Goal: Transaction & Acquisition: Purchase product/service

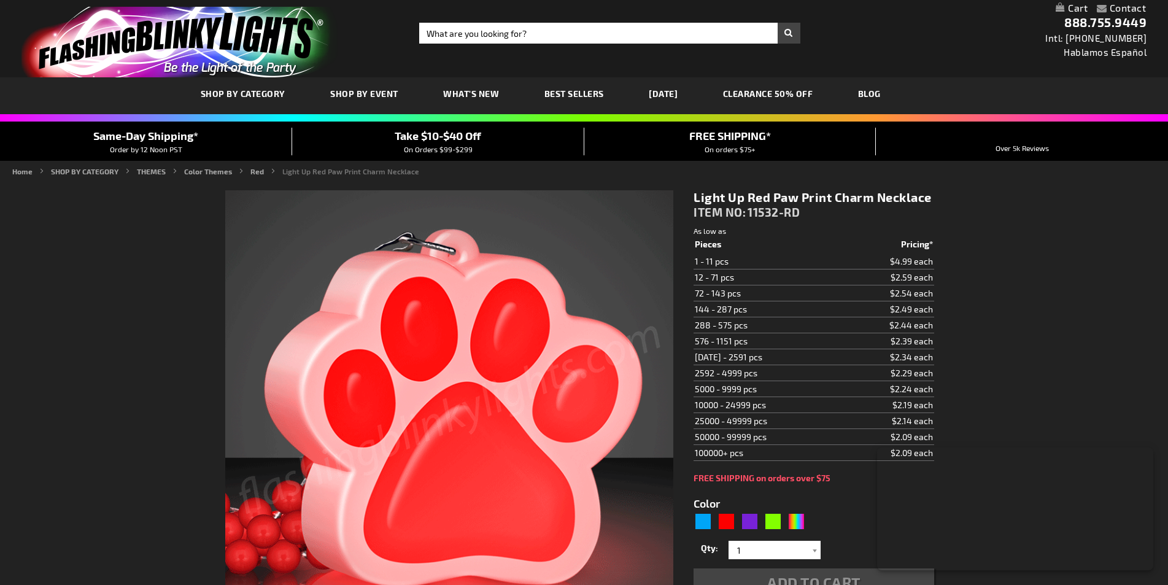
type input "5641"
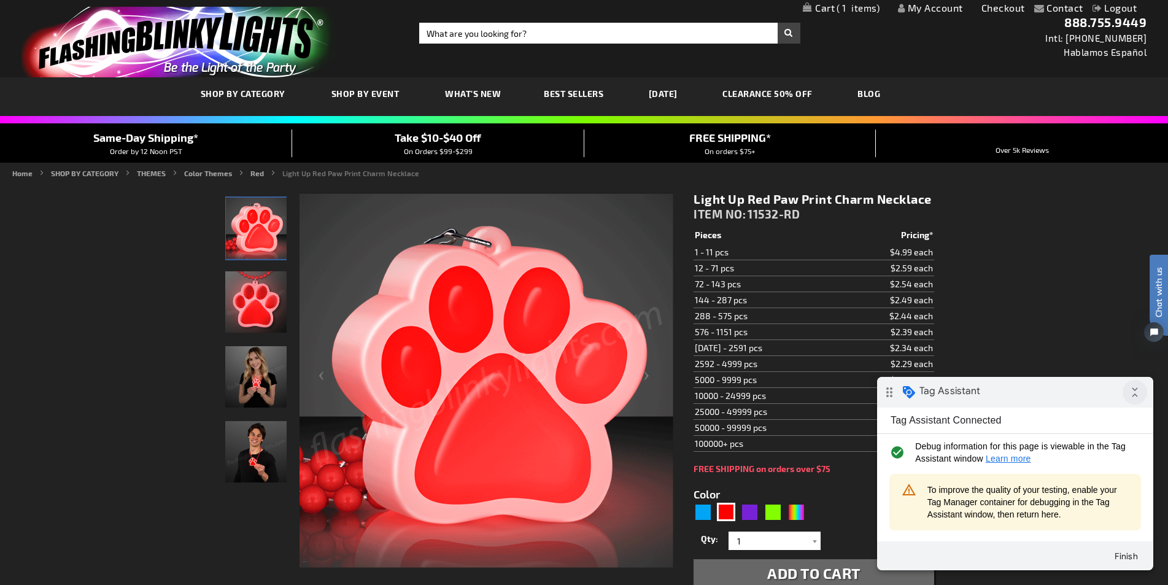
click at [1142, 387] on icon "collapse_all" at bounding box center [1134, 392] width 25 height 25
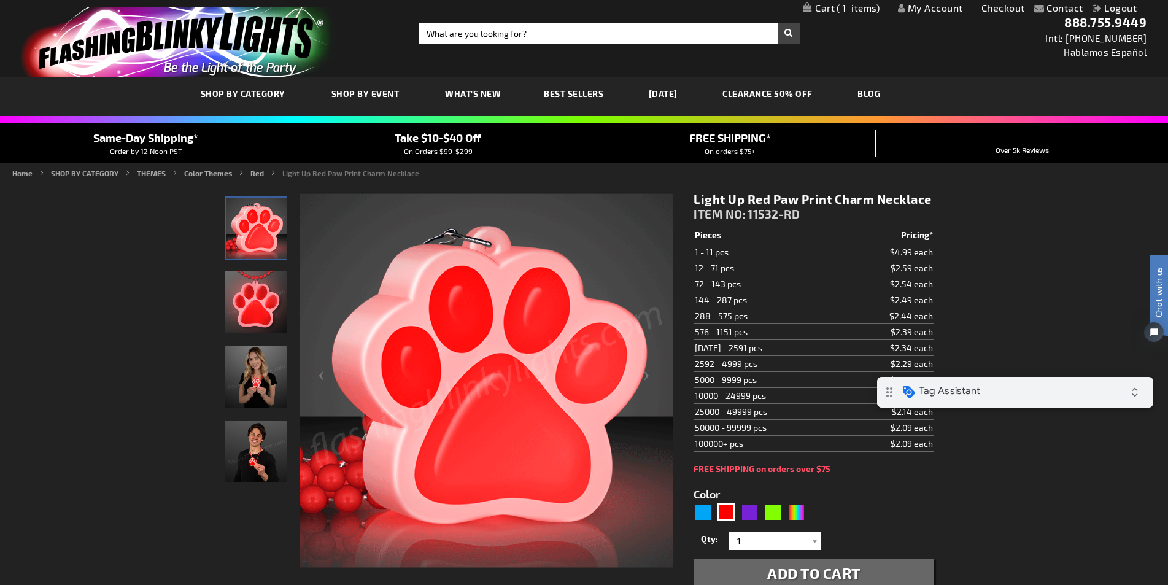
click at [833, 14] on div "Contact Compare Products My Account Checkout Logout Skip to Content My Cart 1 1…" at bounding box center [584, 8] width 1168 height 16
click at [833, 13] on link "My Cart 1 1 items" at bounding box center [841, 8] width 77 height 12
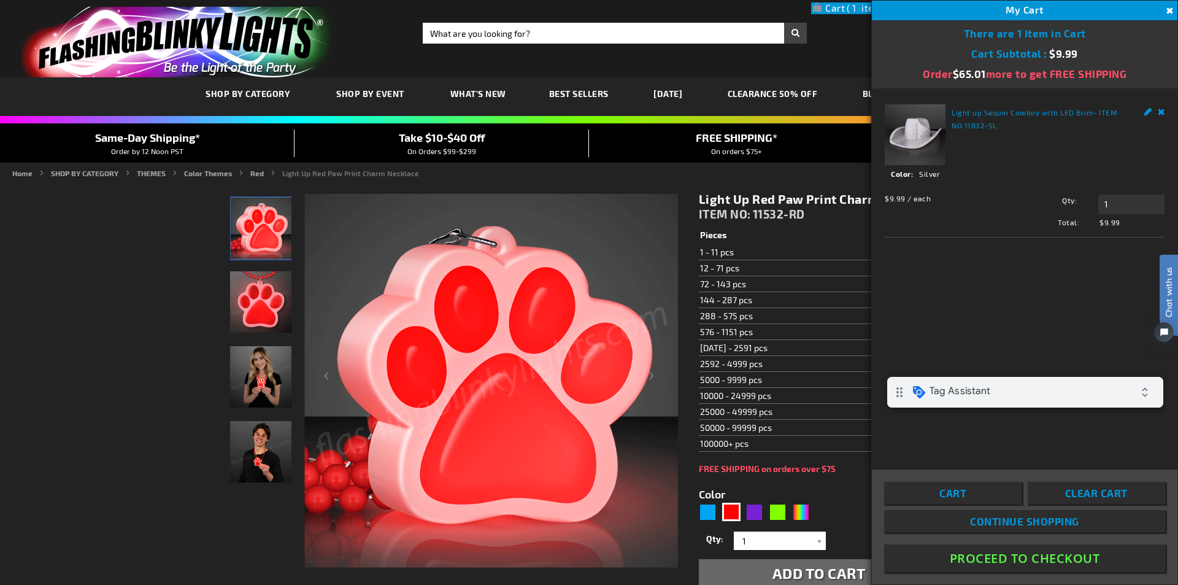
click at [1001, 559] on button "Proceed To Checkout" at bounding box center [1024, 558] width 281 height 28
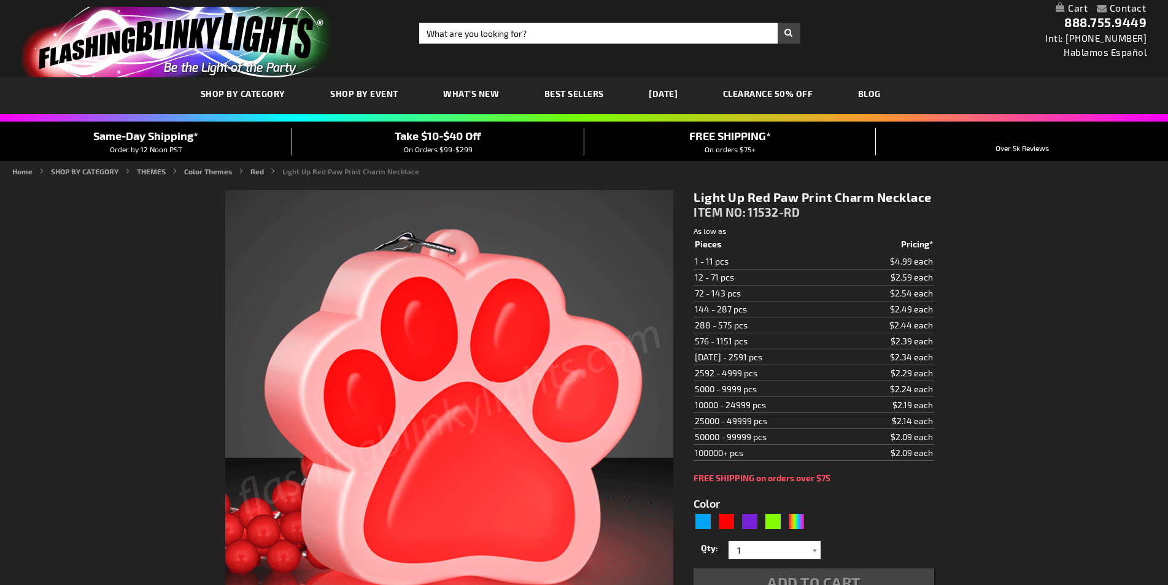
type input "5641"
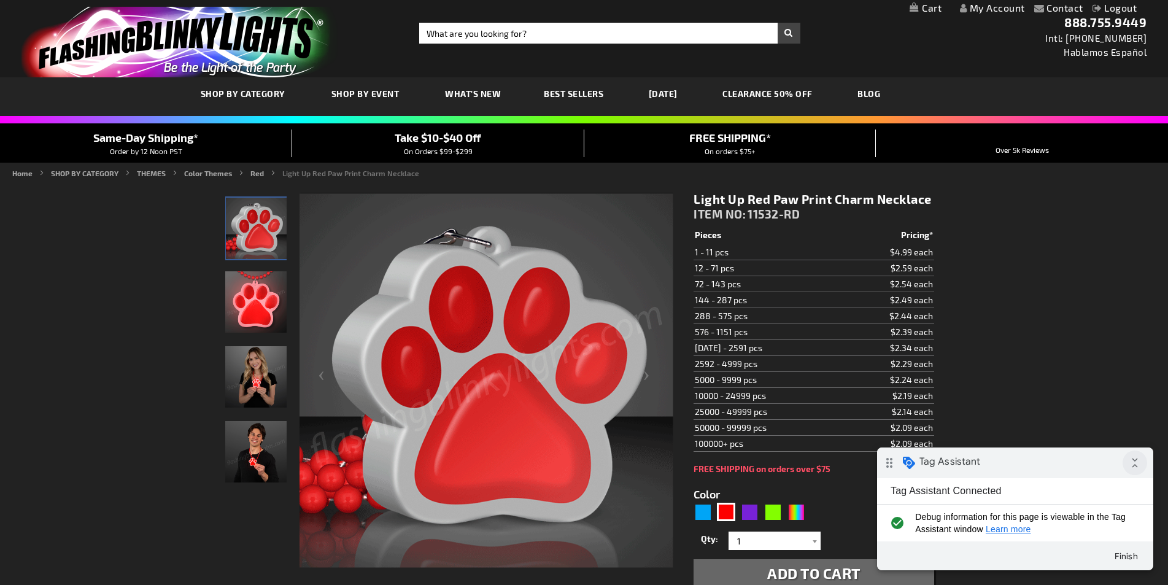
click at [1135, 462] on icon "collapse_all" at bounding box center [1134, 462] width 25 height 25
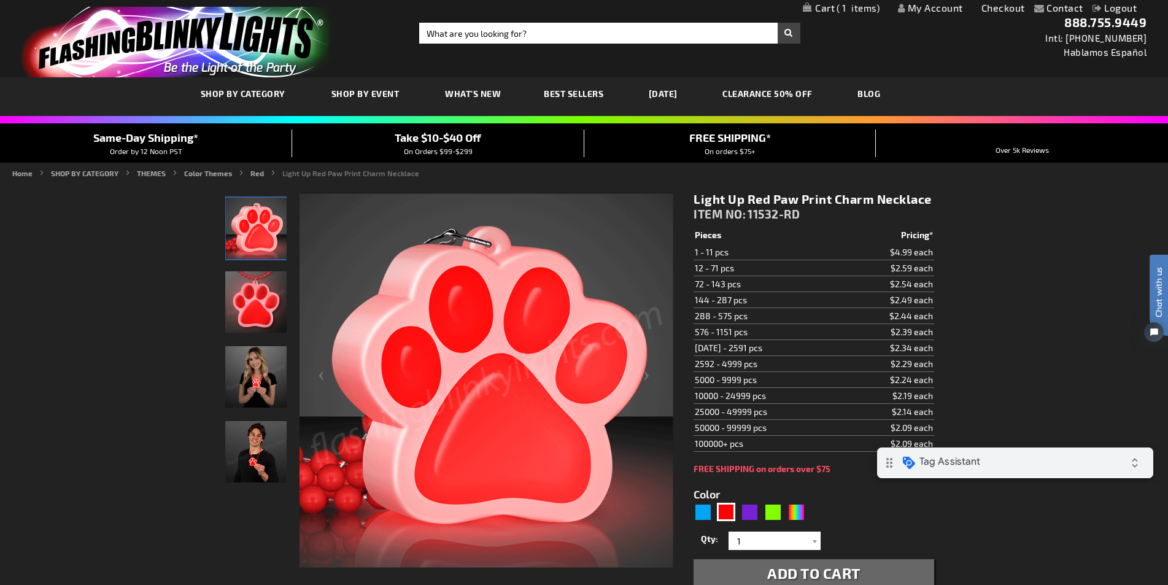
click at [842, 9] on span "1" at bounding box center [857, 7] width 43 height 11
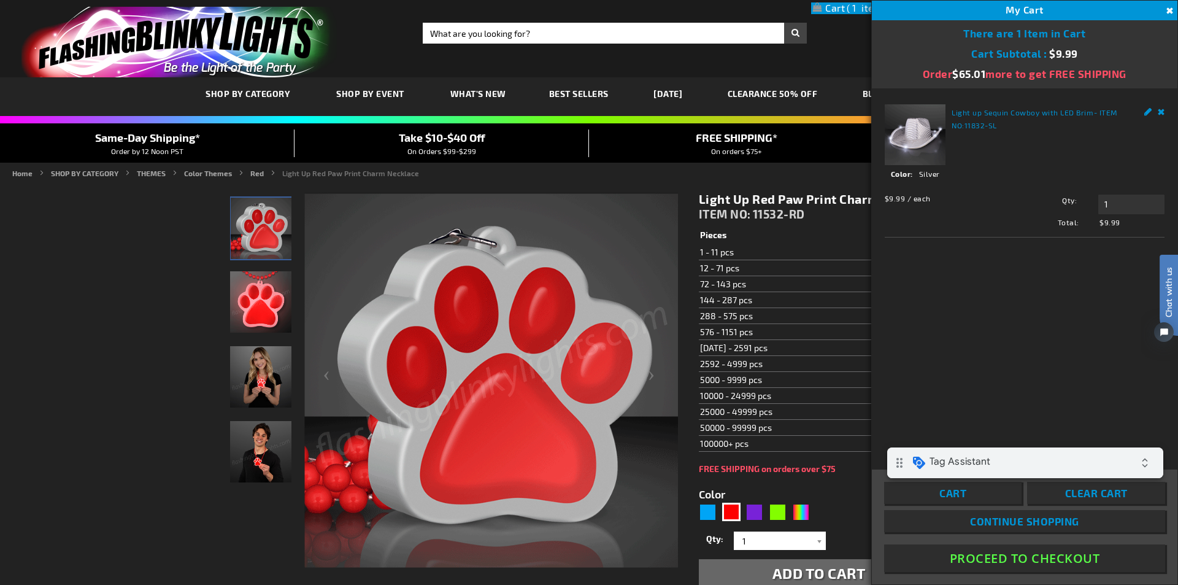
click at [988, 567] on button "Proceed To Checkout" at bounding box center [1024, 558] width 281 height 28
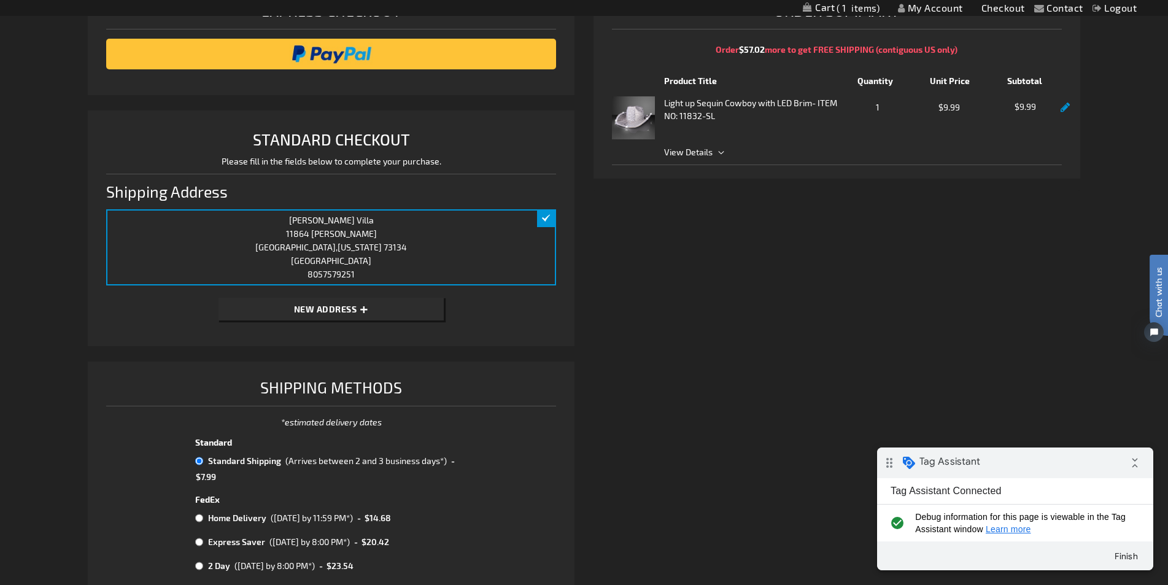
scroll to position [430, 0]
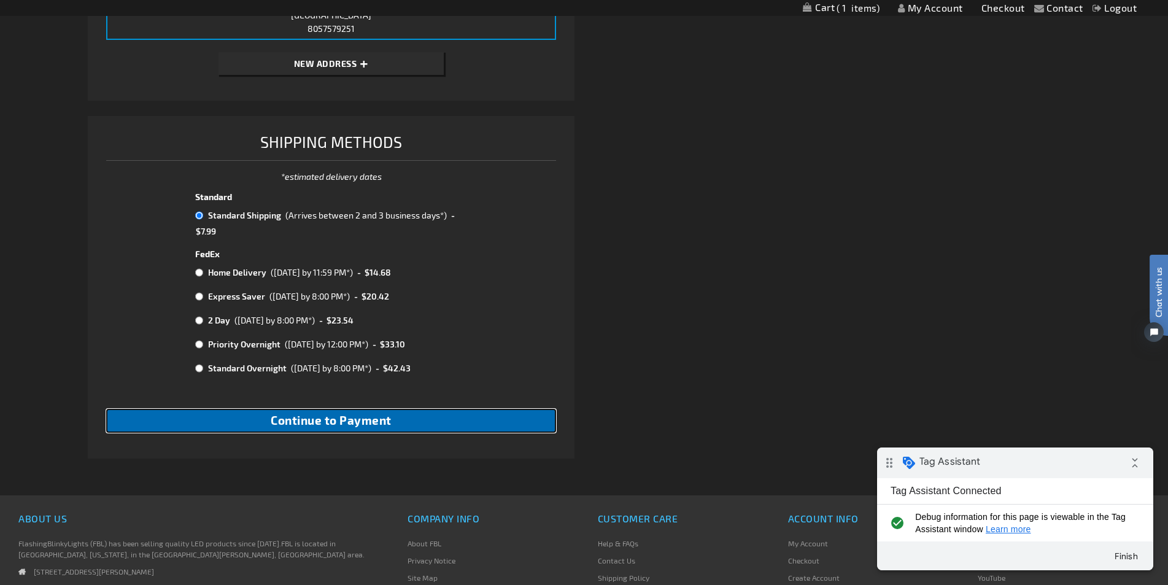
click at [373, 424] on span "Continue to Payment" at bounding box center [331, 420] width 121 height 14
checkbox input "true"
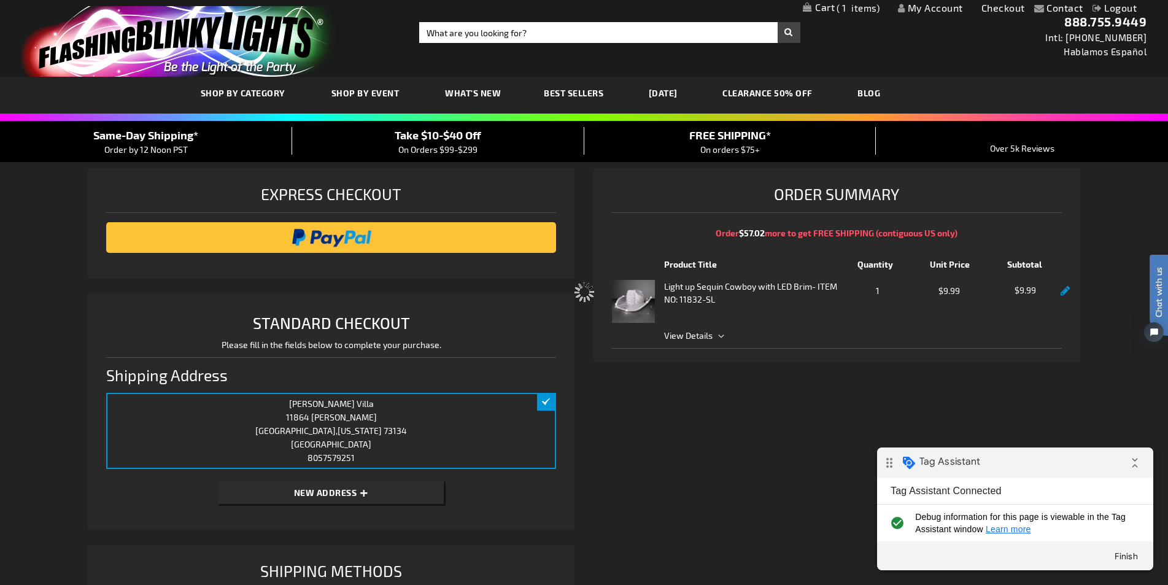
scroll to position [0, 0]
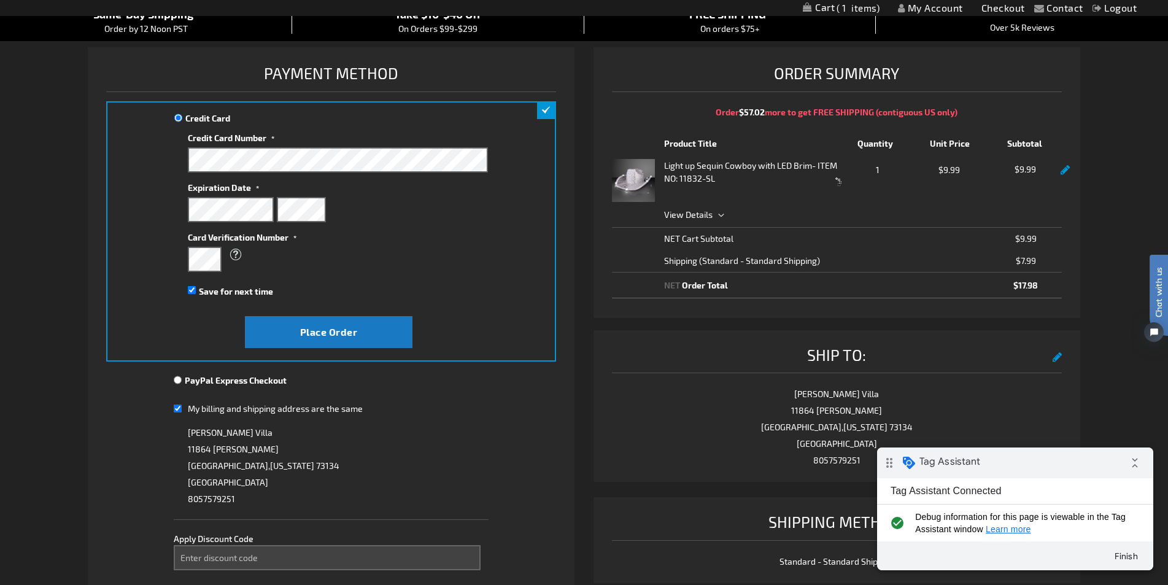
scroll to position [123, 0]
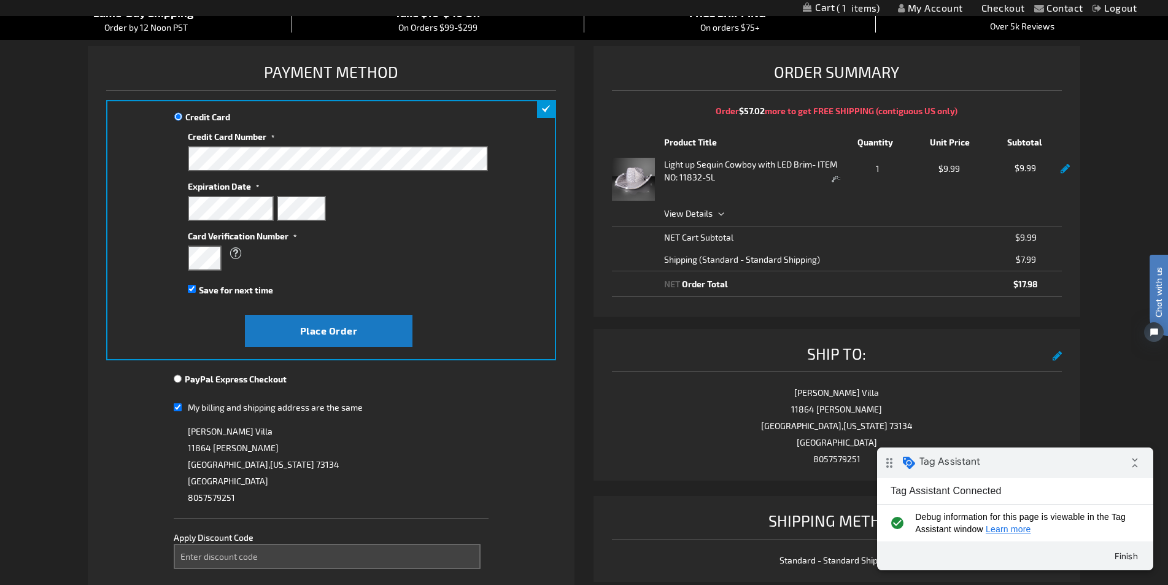
click at [246, 133] on span "Credit Card Number" at bounding box center [227, 136] width 79 height 10
click at [263, 285] on span "Save for next time" at bounding box center [236, 290] width 74 height 10
click at [196, 285] on input "Save for next time" at bounding box center [192, 289] width 8 height 8
checkbox input "false"
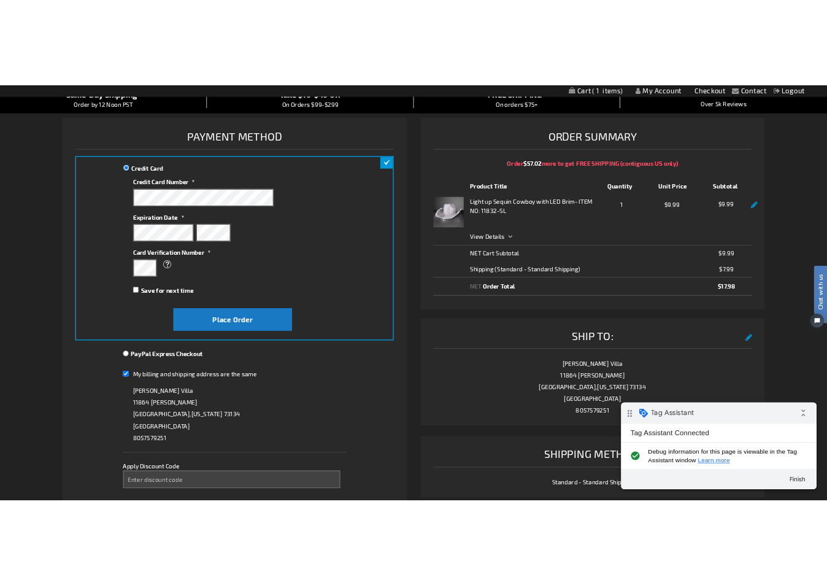
scroll to position [114, 0]
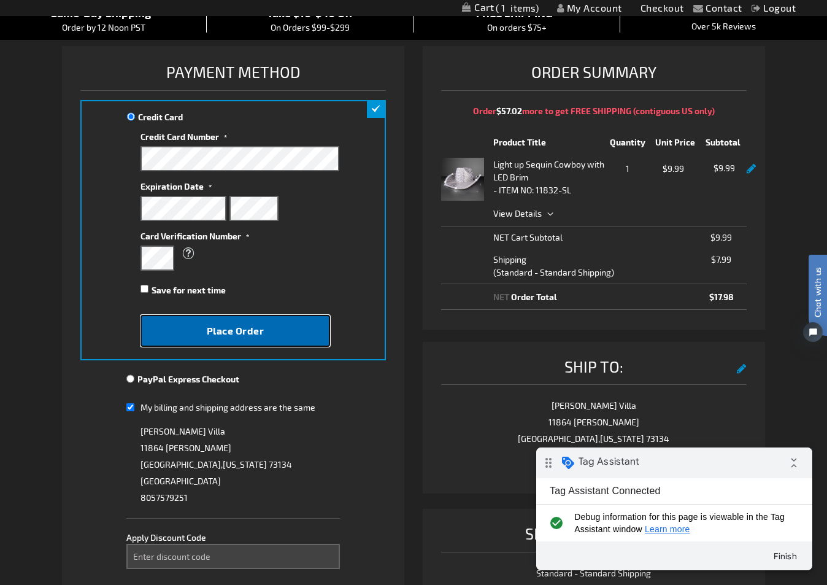
click at [265, 330] on button "Place Order" at bounding box center [236, 331] width 190 height 32
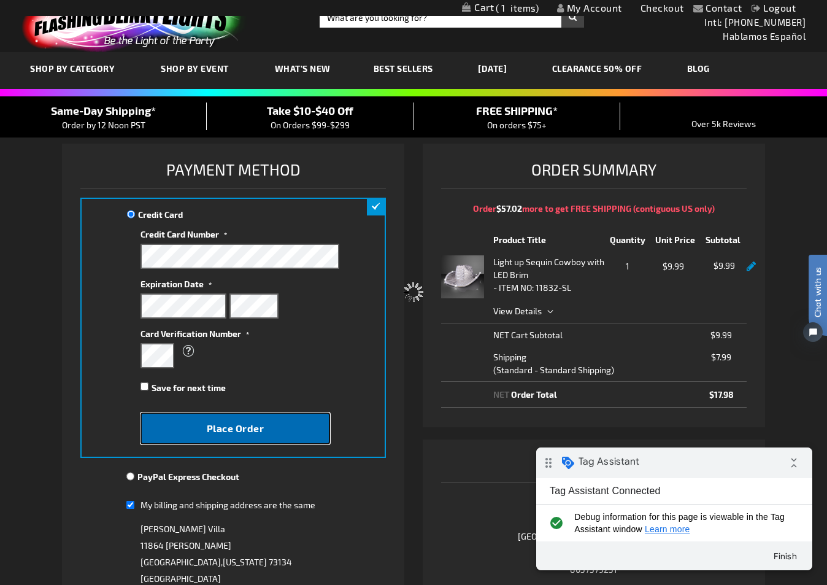
scroll to position [0, 0]
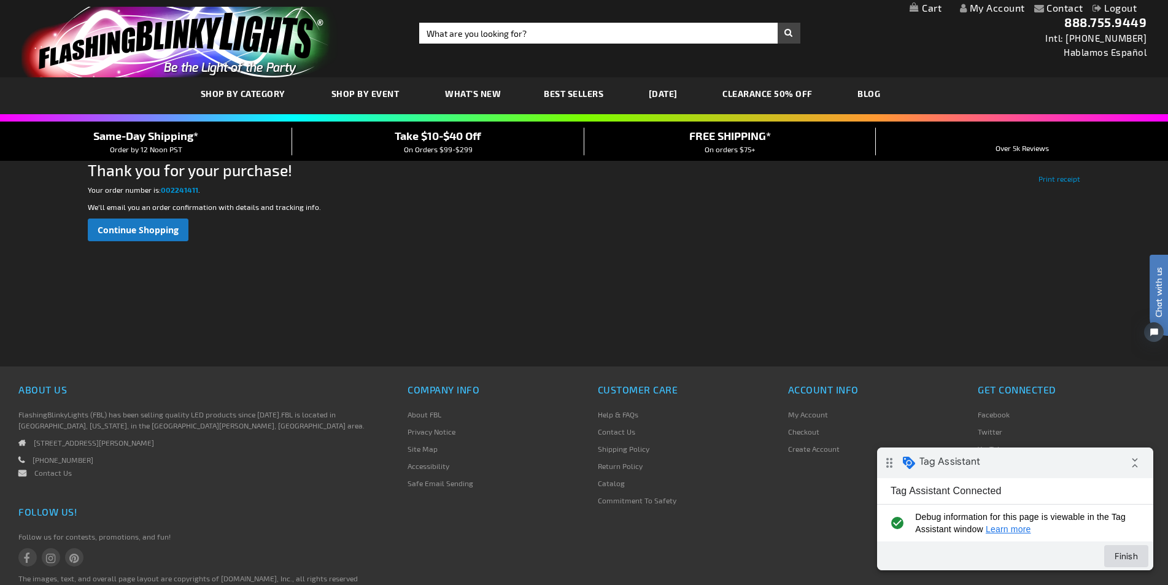
click at [827, 558] on button "Finish" at bounding box center [1126, 556] width 44 height 22
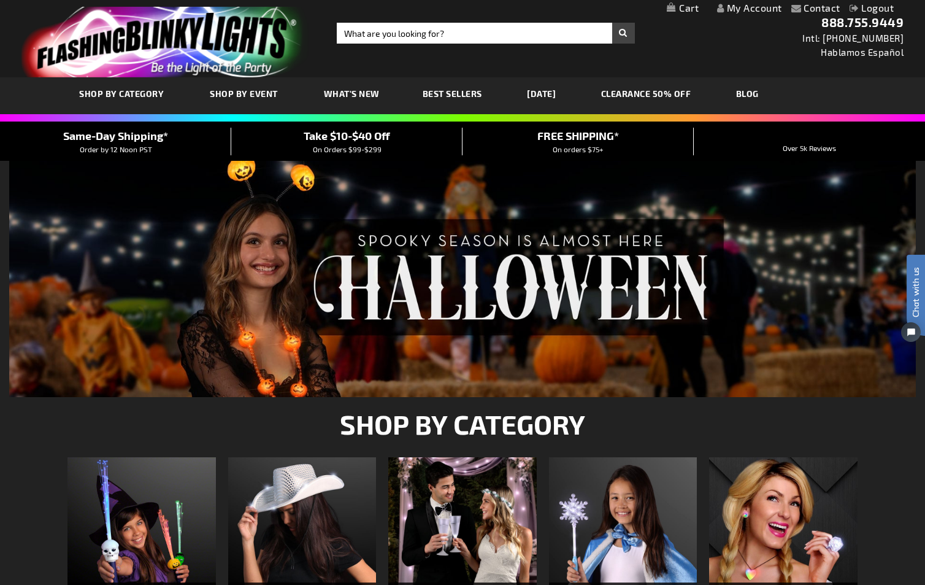
click at [687, 11] on link "My Cart" at bounding box center [683, 8] width 32 height 12
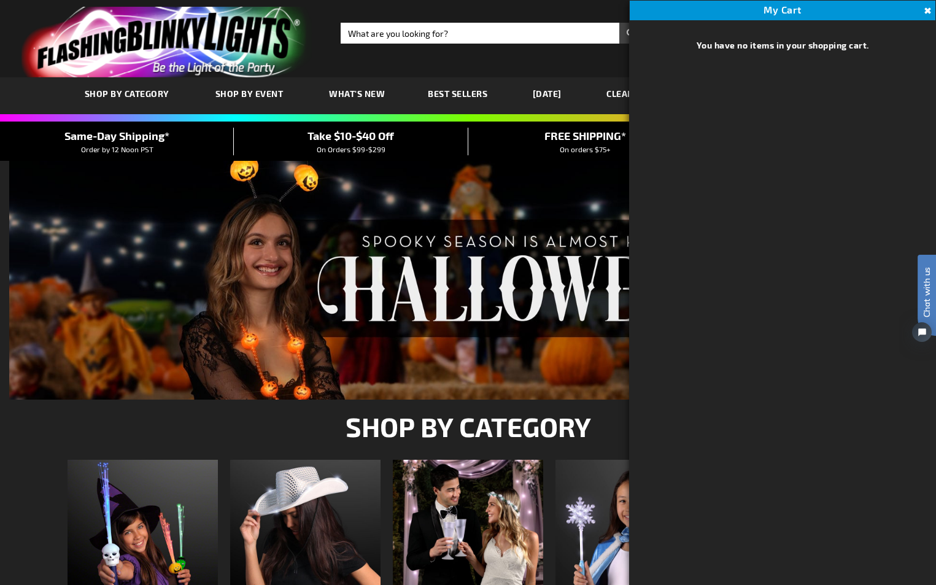
click at [475, 495] on img at bounding box center [468, 535] width 150 height 150
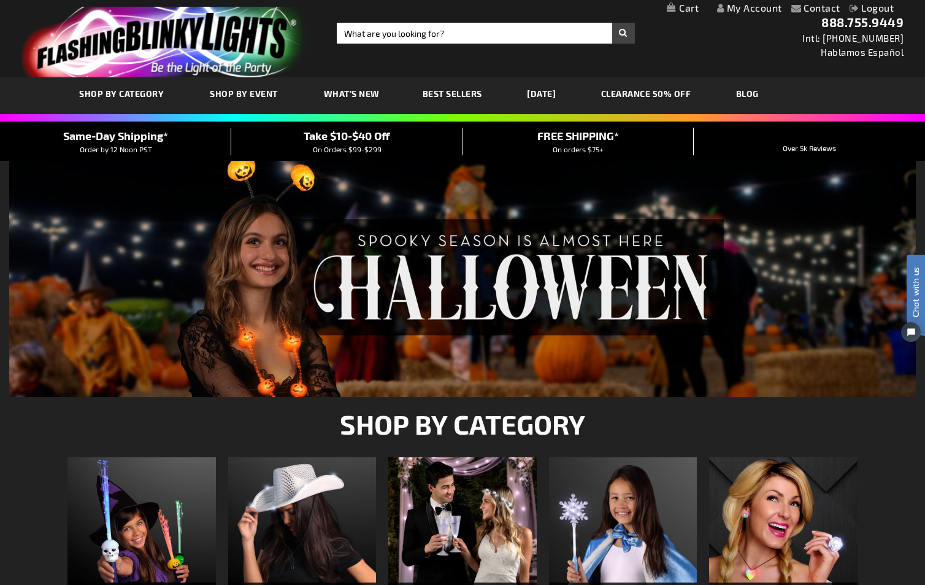
click at [475, 495] on img at bounding box center [462, 531] width 149 height 149
click at [426, 509] on img at bounding box center [462, 531] width 149 height 149
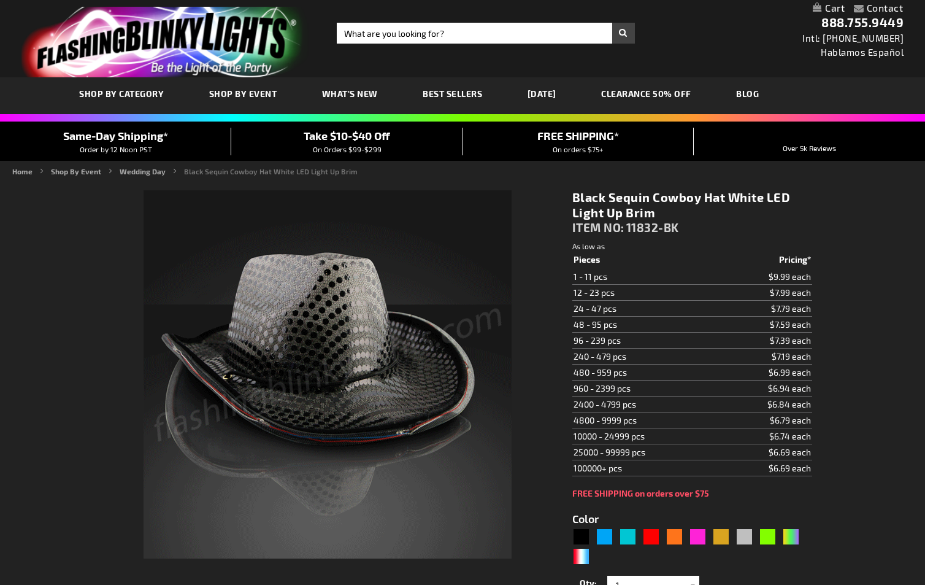
type input "5631"
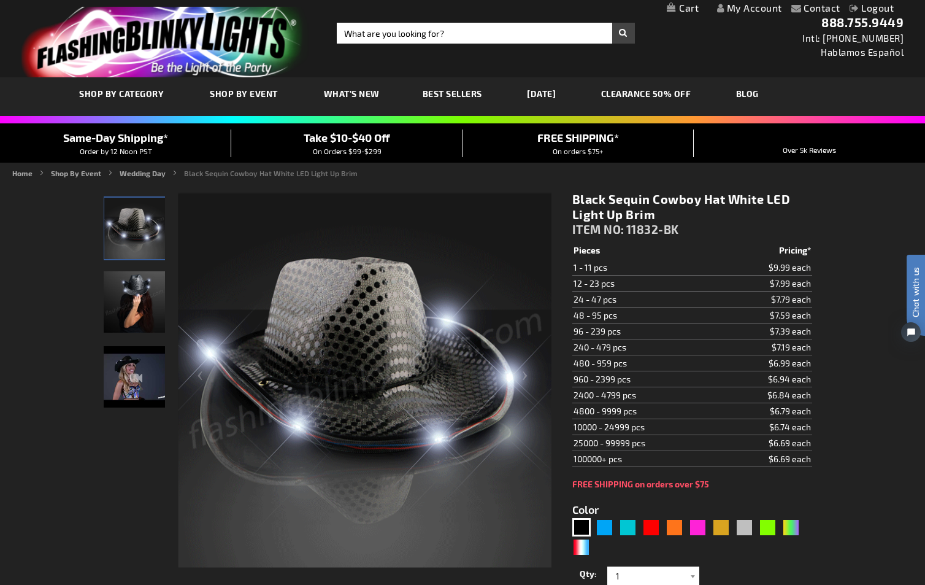
scroll to position [184, 0]
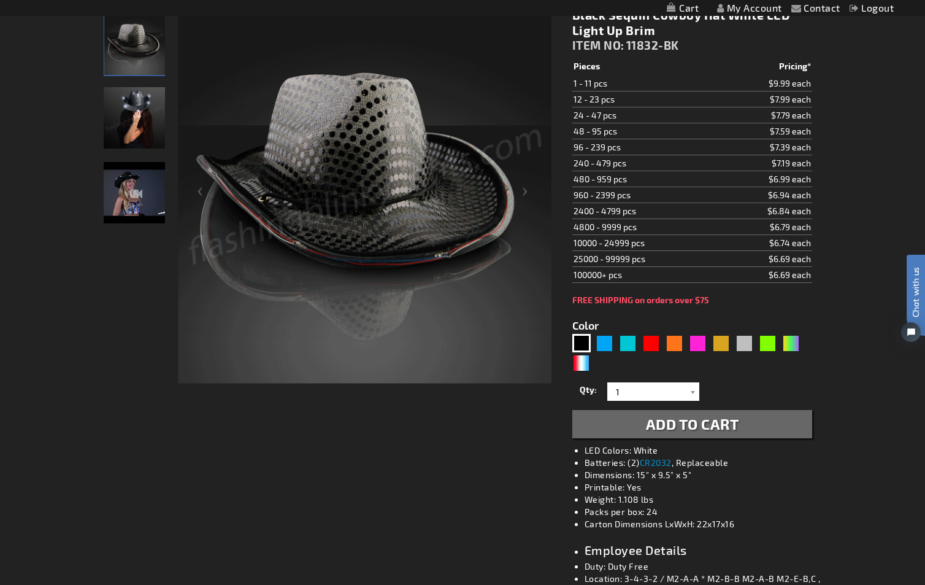
click at [713, 427] on span "Add to Cart" at bounding box center [692, 424] width 93 height 18
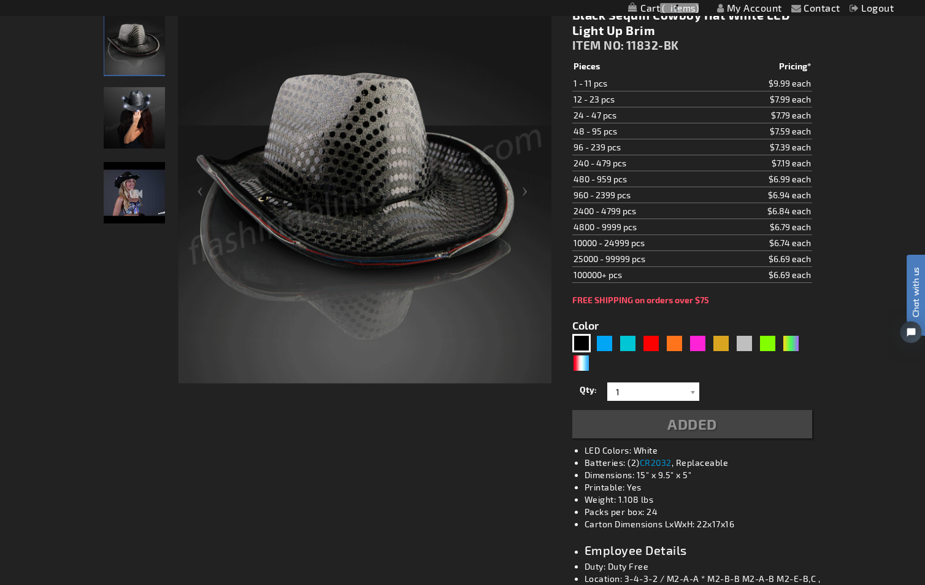
scroll to position [212, 0]
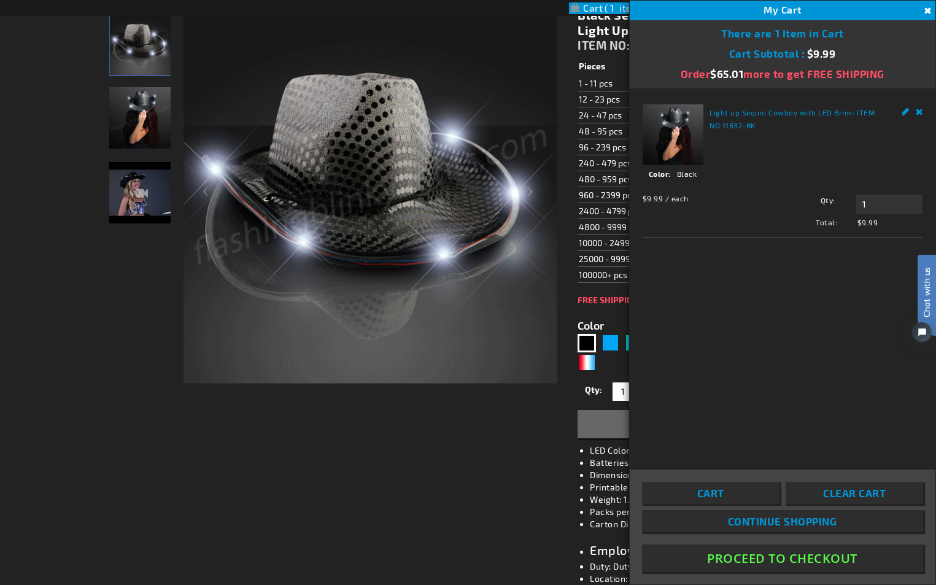
click at [735, 560] on button "Proceed To Checkout" at bounding box center [782, 558] width 281 height 28
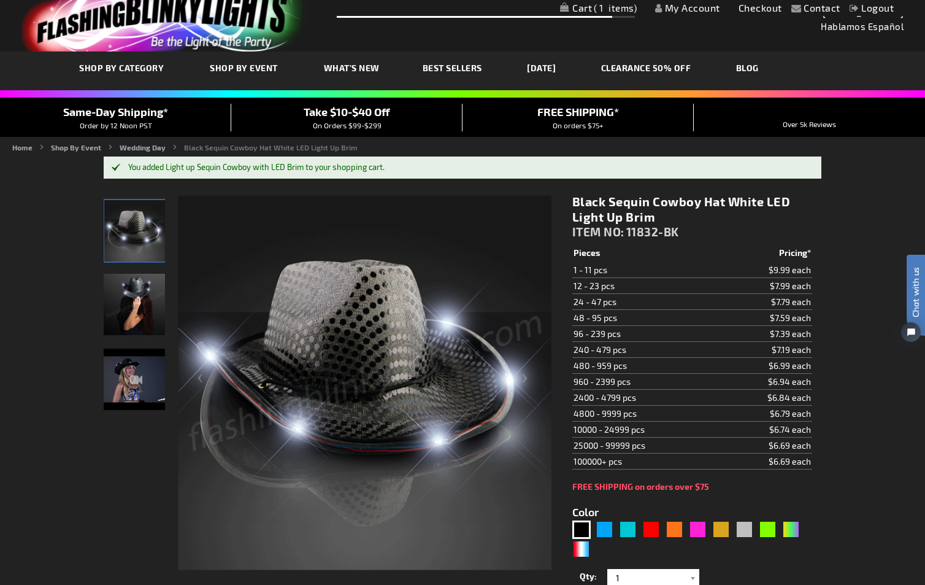
scroll to position [0, 0]
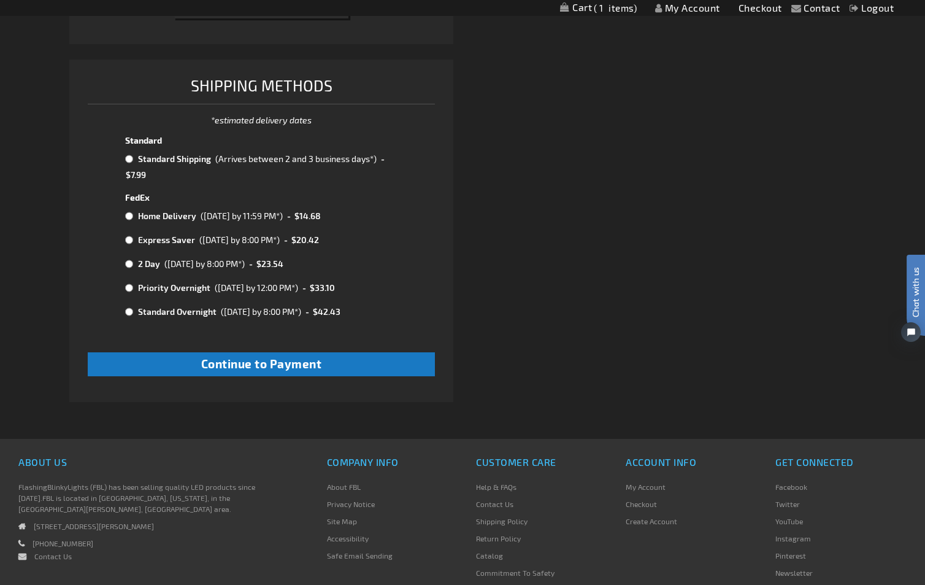
scroll to position [491, 0]
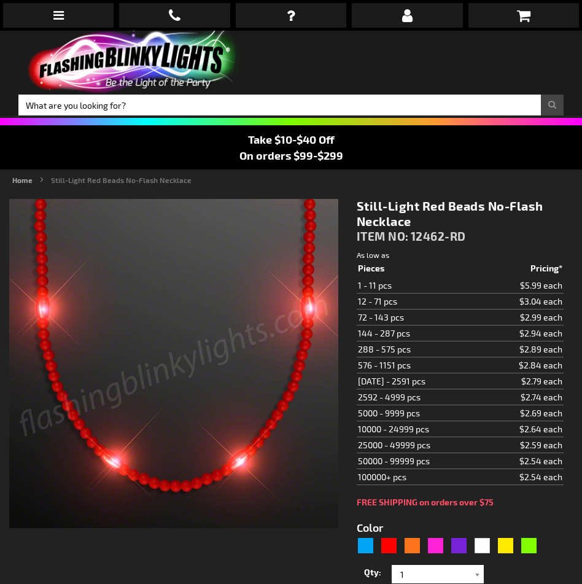
type input "5641"
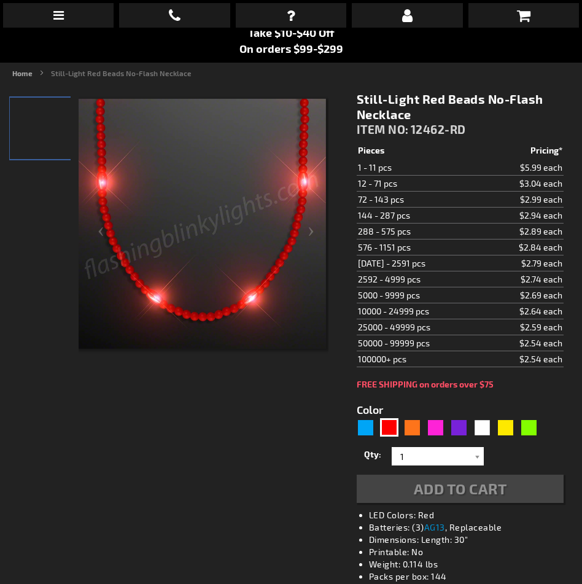
scroll to position [123, 0]
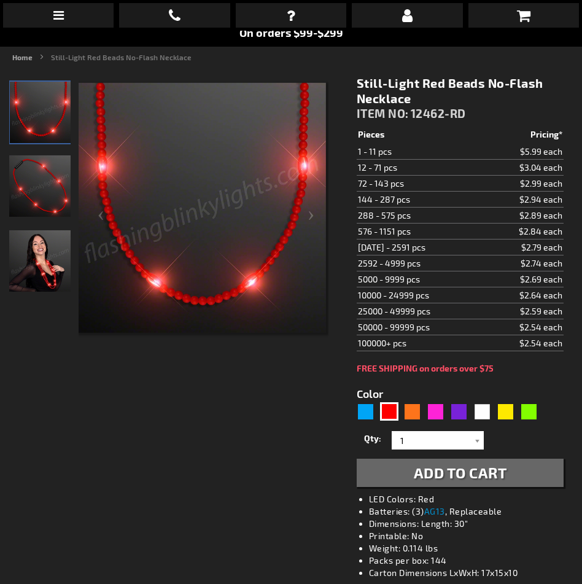
click at [56, 181] on img "Light Up Red Beaded Necklace, No-Flash" at bounding box center [39, 185] width 61 height 61
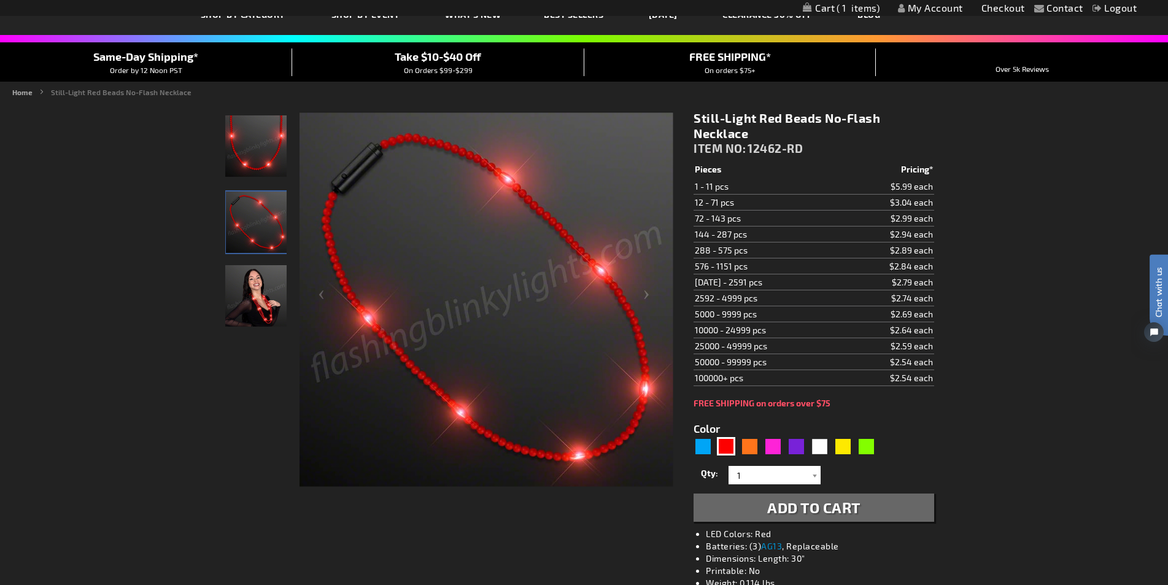
scroll to position [0, 0]
